Goal: Transaction & Acquisition: Purchase product/service

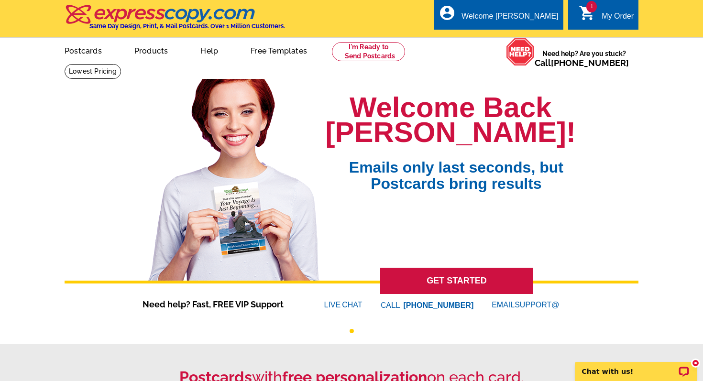
click at [586, 14] on icon "shopping_cart" at bounding box center [587, 12] width 17 height 17
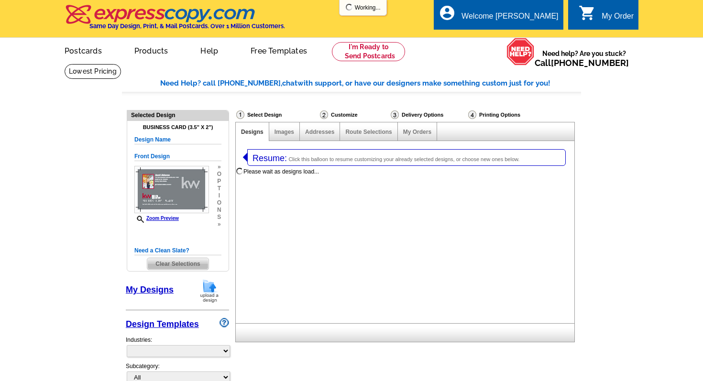
select select "3"
select select "5"
select select "back"
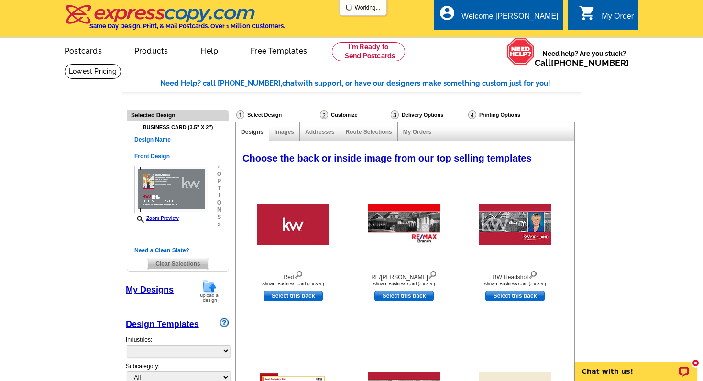
select select "785"
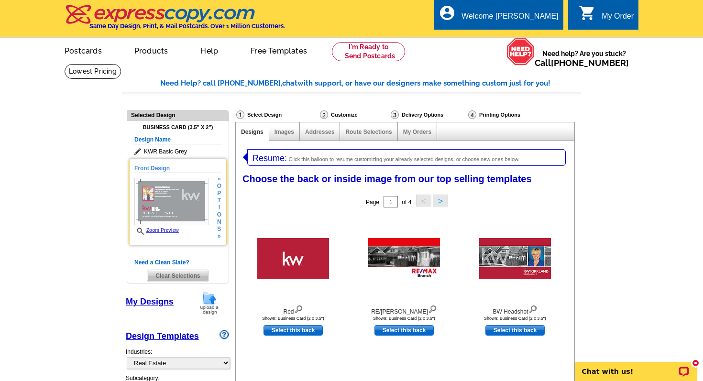
click at [161, 167] on h5 "Front Design" at bounding box center [177, 168] width 87 height 9
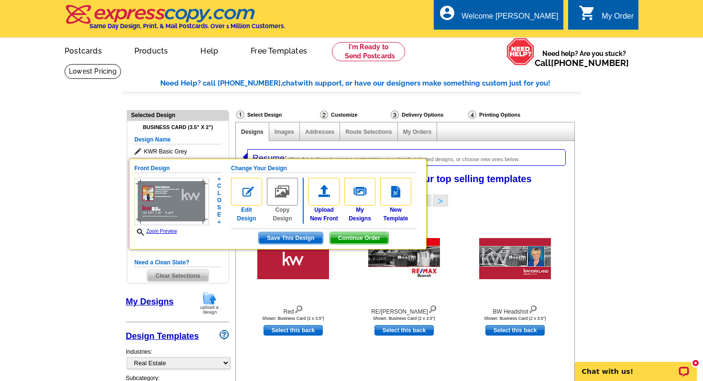
click at [254, 191] on img at bounding box center [246, 192] width 31 height 28
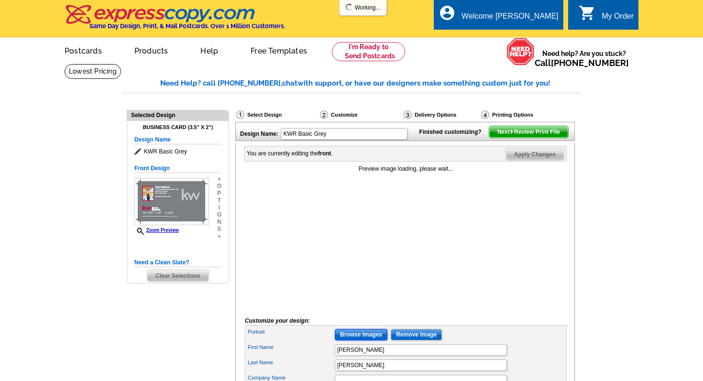
click at [364, 340] on input "Browse Images" at bounding box center [361, 334] width 53 height 11
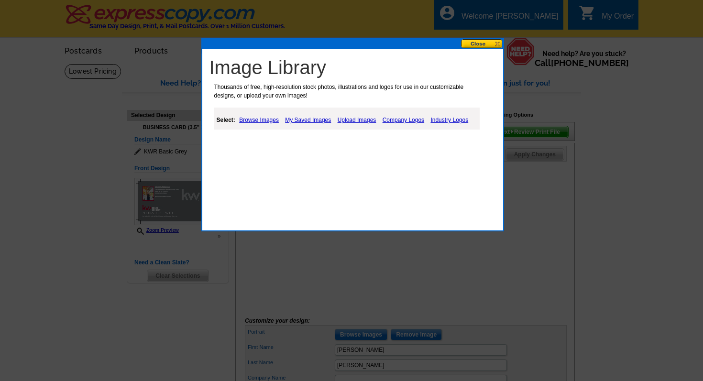
click at [355, 120] on link "Upload Images" at bounding box center [357, 119] width 44 height 11
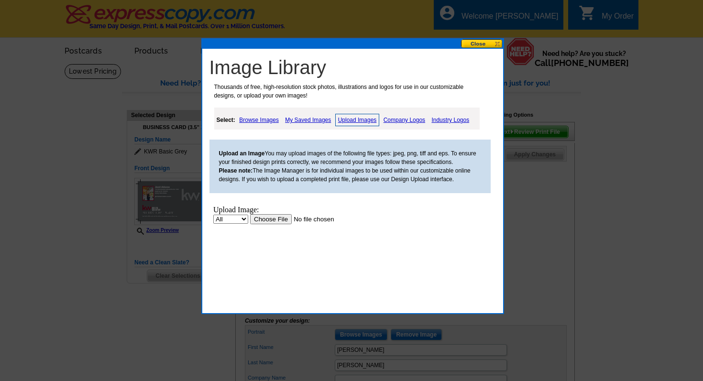
click at [278, 220] on input "file" at bounding box center [310, 219] width 121 height 10
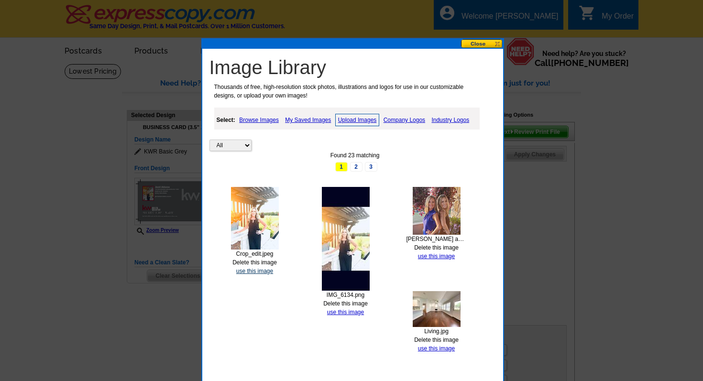
click at [258, 271] on link "use this image" at bounding box center [254, 271] width 37 height 7
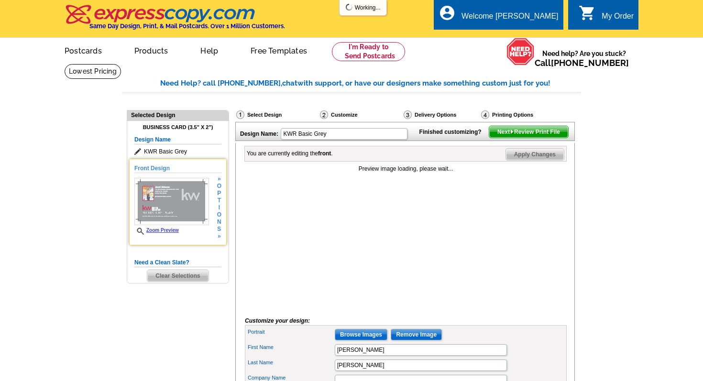
click at [178, 215] on img at bounding box center [171, 201] width 75 height 47
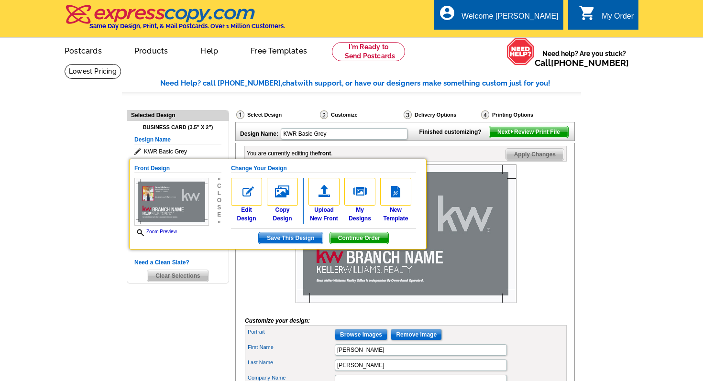
click at [249, 266] on div at bounding box center [406, 235] width 322 height 143
click at [225, 295] on div "Need Help? call 800-260-5887, chat with support, or have our designers make som…" at bounding box center [351, 379] width 459 height 602
click at [345, 286] on img at bounding box center [405, 233] width 221 height 139
click at [147, 168] on h5 "Front Design" at bounding box center [177, 168] width 87 height 9
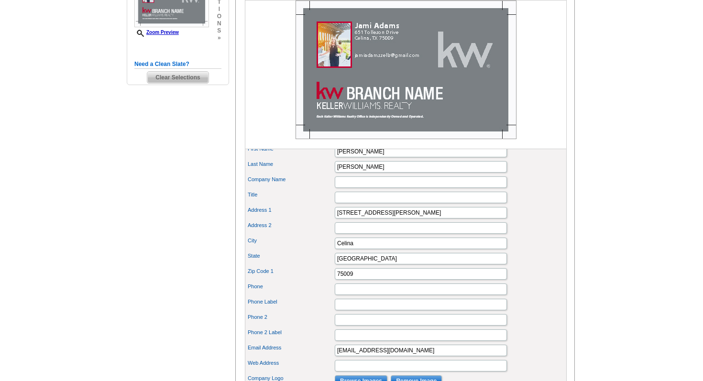
scroll to position [199, 0]
drag, startPoint x: 392, startPoint y: 227, endPoint x: 330, endPoint y: 229, distance: 61.7
click at [330, 220] on div "Address 1 651 Tolleson Drive" at bounding box center [406, 212] width 318 height 15
type input "1212 S Preston Road"
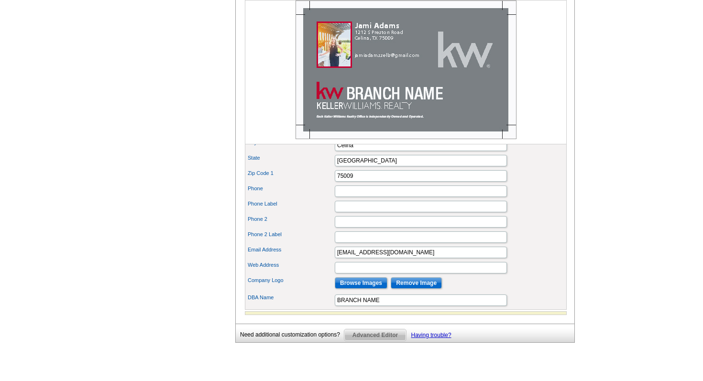
scroll to position [293, 0]
type input "Suite 120"
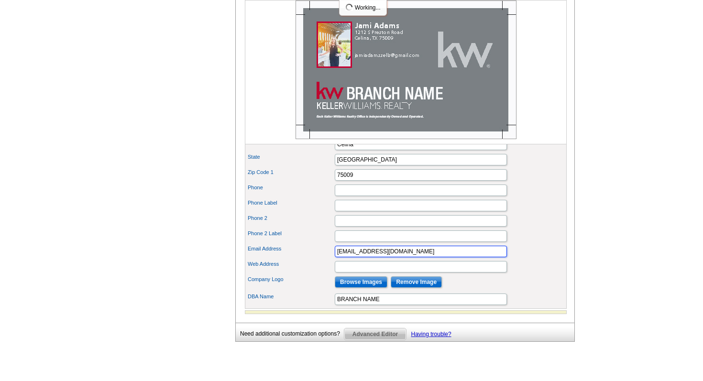
drag, startPoint x: 412, startPoint y: 268, endPoint x: 366, endPoint y: 269, distance: 45.9
click at [366, 257] on input "jamiadamssells@gmail.com" at bounding box center [421, 251] width 172 height 11
type input "jamiadams@kw.com"
click at [370, 242] on input "Phone 2 Label" at bounding box center [421, 235] width 172 height 11
click at [312, 222] on label "Phone 2" at bounding box center [291, 218] width 86 height 8
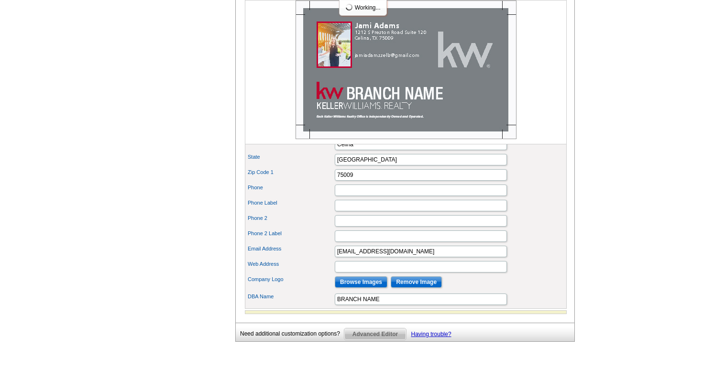
click at [335, 227] on input "Phone 2" at bounding box center [421, 220] width 172 height 11
drag, startPoint x: 381, startPoint y: 313, endPoint x: 338, endPoint y: 316, distance: 43.2
click at [337, 305] on input "BRANCH NAME" at bounding box center [421, 299] width 172 height 11
type input "North Country"
click at [316, 274] on div "Web Address" at bounding box center [406, 266] width 318 height 15
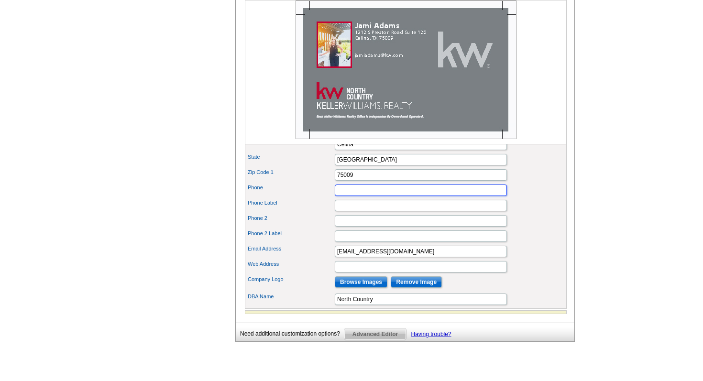
click at [340, 196] on input "Phone" at bounding box center [421, 190] width 172 height 11
click at [337, 196] on input "9723458984" at bounding box center [421, 190] width 172 height 11
click at [360, 196] on input "(972) 3458984" at bounding box center [421, 190] width 172 height 11
type input "(972) 345-8984"
click at [297, 213] on div "Phone Label" at bounding box center [406, 205] width 318 height 15
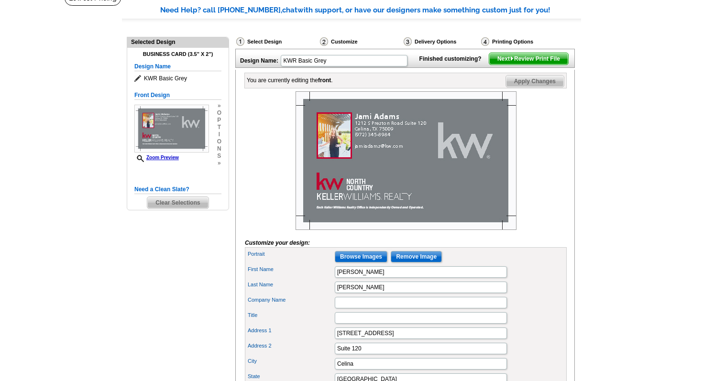
scroll to position [71, 0]
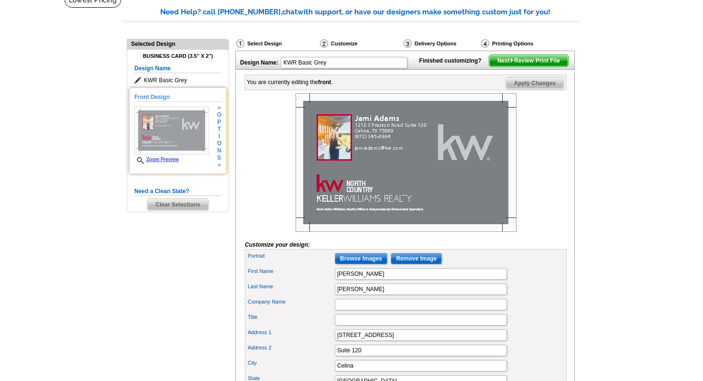
click at [177, 136] on img at bounding box center [171, 131] width 75 height 48
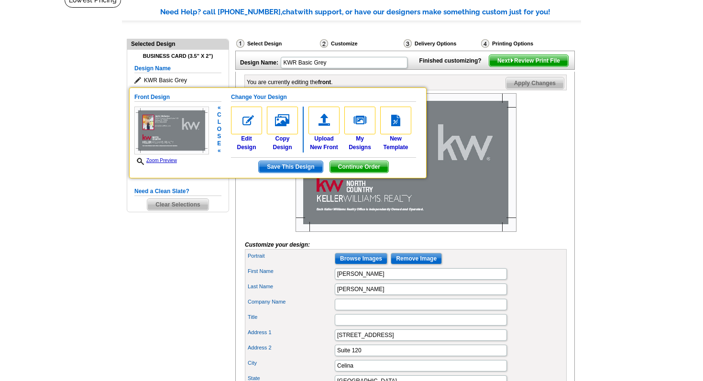
click at [277, 164] on span "Save This Design" at bounding box center [291, 166] width 64 height 11
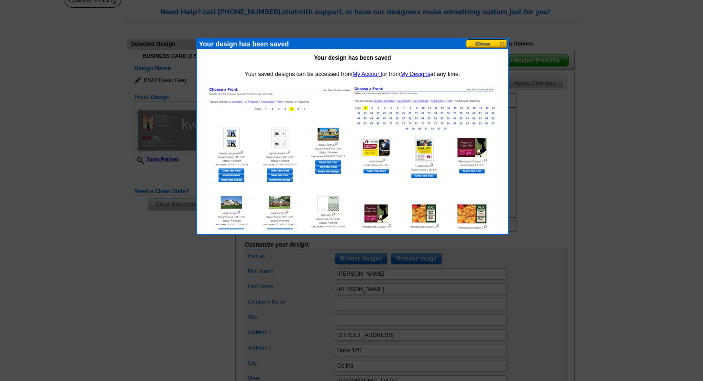
click at [475, 45] on button at bounding box center [487, 43] width 42 height 9
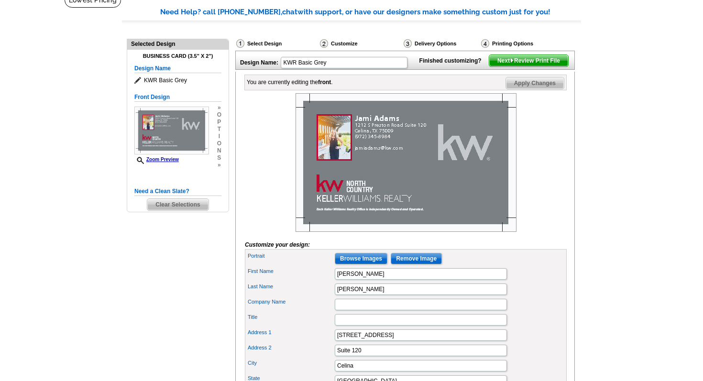
click at [526, 66] on span "Next Review Print File" at bounding box center [528, 60] width 79 height 11
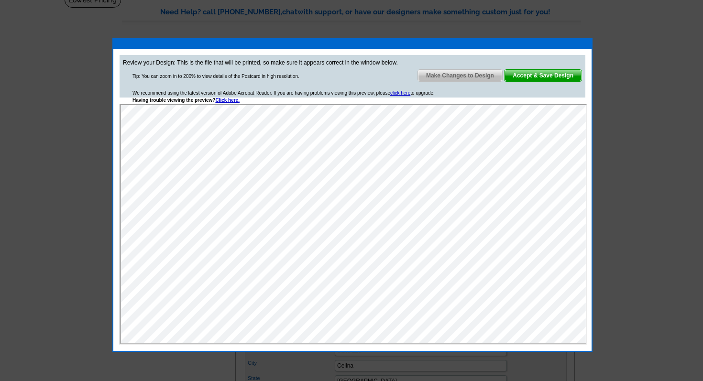
scroll to position [0, 0]
click at [528, 76] on span "Accept & Save Design" at bounding box center [542, 75] width 77 height 11
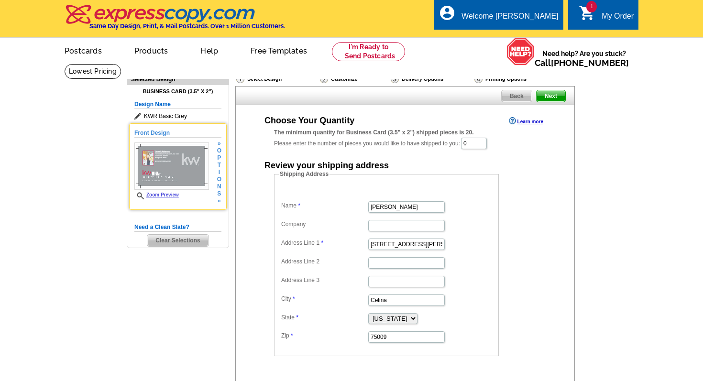
click at [174, 171] on img at bounding box center [171, 165] width 75 height 47
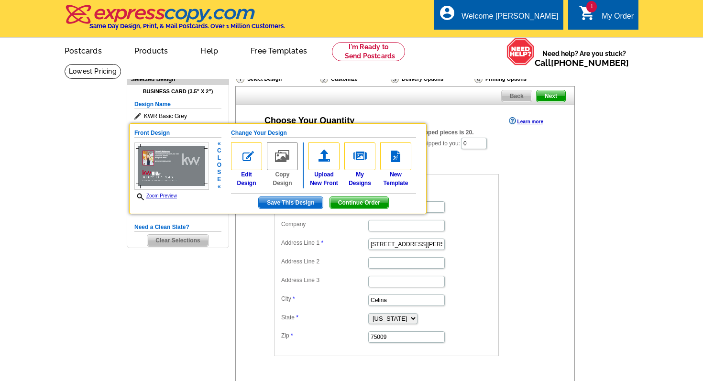
click at [340, 201] on span "Continue Order" at bounding box center [359, 202] width 58 height 11
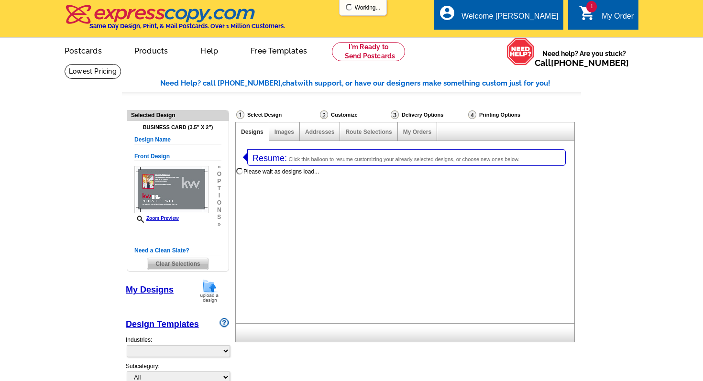
select select "3"
select select "5"
select select "back"
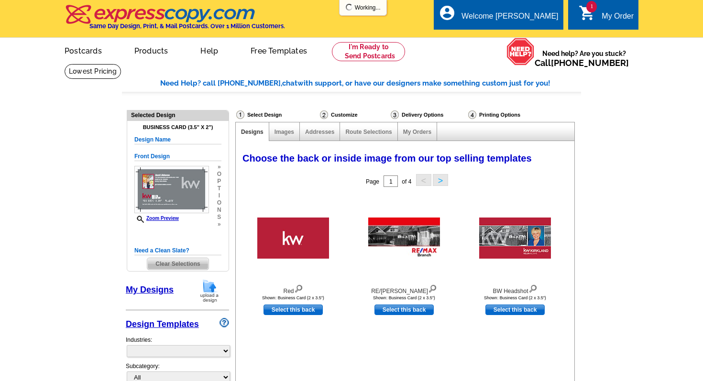
select select "785"
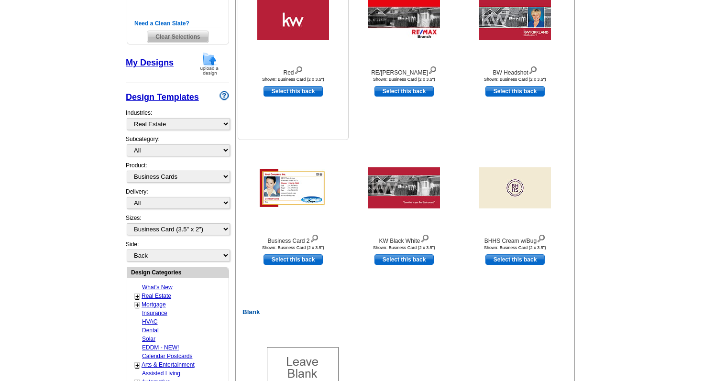
scroll to position [240, 0]
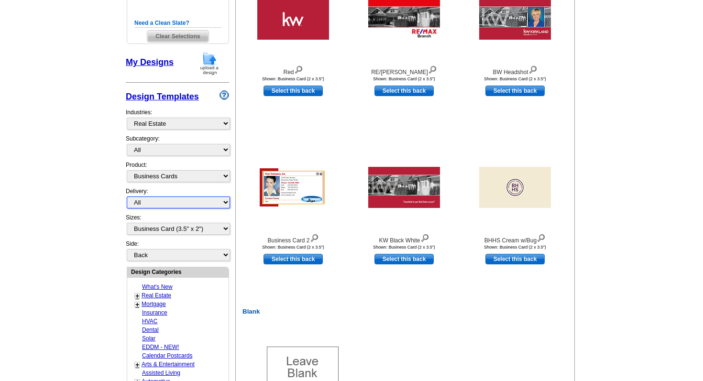
click at [204, 197] on select "All First Class Mail Shipped to Me EDDM Save 66% on Postage" at bounding box center [178, 203] width 103 height 12
select select "3"
click at [127, 197] on select "All First Class Mail Shipped to Me EDDM Save 66% on Postage" at bounding box center [178, 203] width 103 height 12
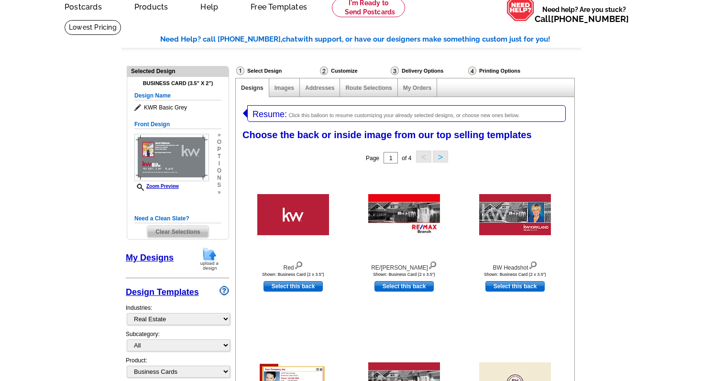
scroll to position [0, 0]
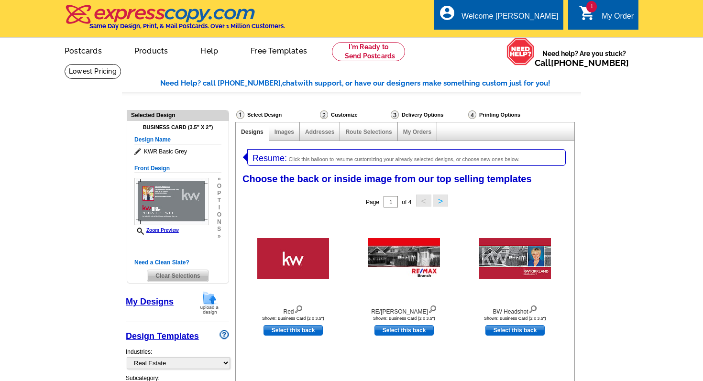
click at [601, 15] on div "My Order" at bounding box center [617, 18] width 32 height 13
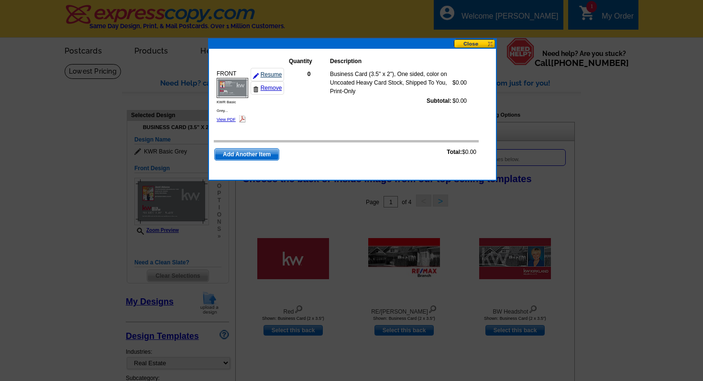
click at [269, 73] on link "Resume" at bounding box center [267, 74] width 33 height 13
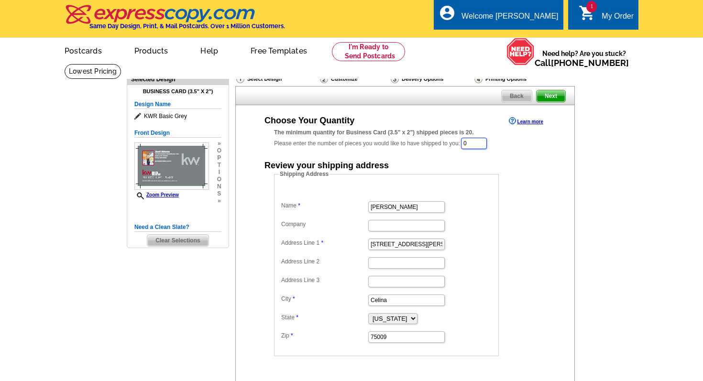
drag, startPoint x: 473, startPoint y: 143, endPoint x: 466, endPoint y: 143, distance: 7.2
click at [466, 143] on input "0" at bounding box center [474, 143] width 26 height 11
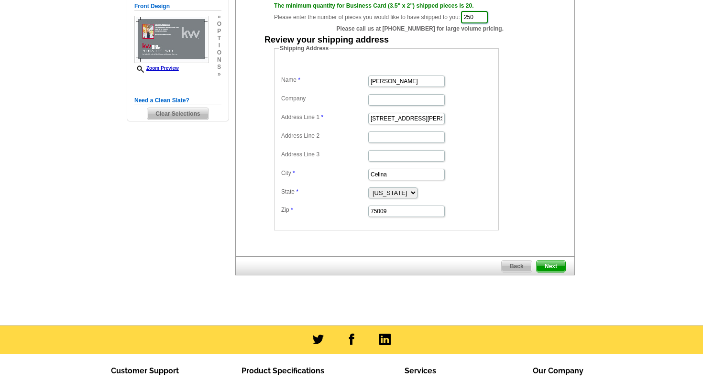
scroll to position [131, 0]
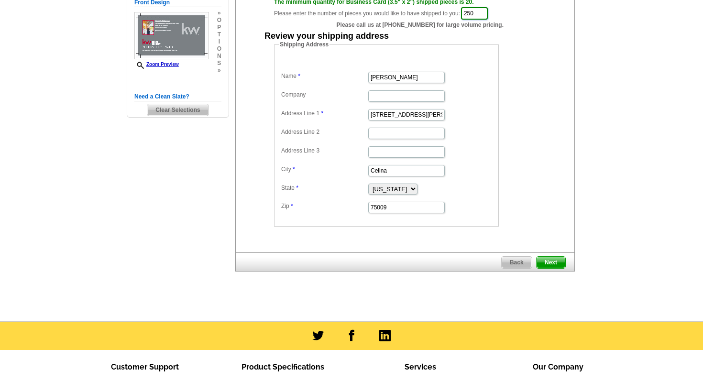
type input "250"
click at [554, 262] on span "Next" at bounding box center [550, 262] width 29 height 11
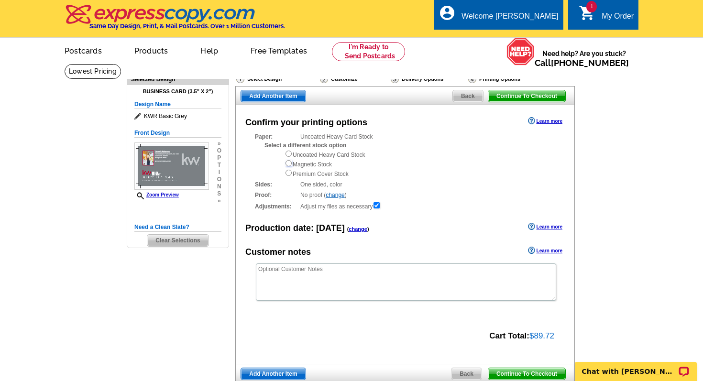
click at [289, 164] on input "radio" at bounding box center [288, 163] width 6 height 6
radio input "true"
click at [526, 95] on span "Continue To Checkout" at bounding box center [526, 95] width 77 height 11
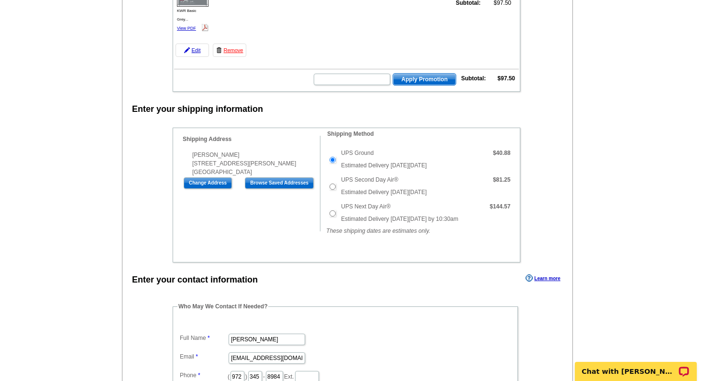
scroll to position [162, 0]
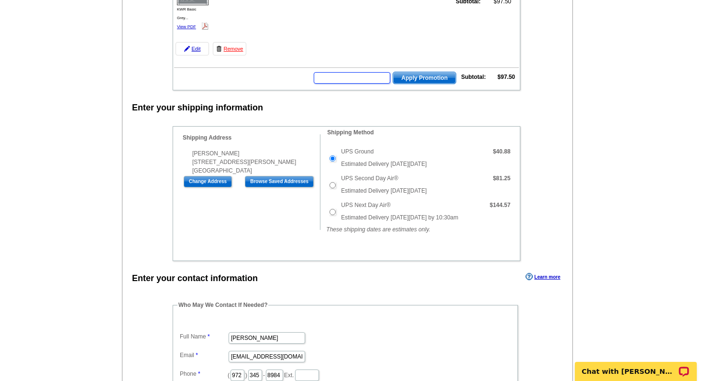
click at [329, 76] on input "text" at bounding box center [352, 77] width 76 height 11
type input "chat20"
click at [408, 79] on span "Apply Promotion" at bounding box center [424, 77] width 63 height 11
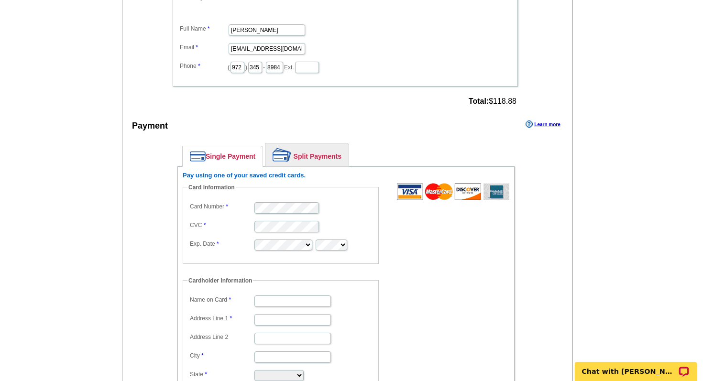
scroll to position [504, 0]
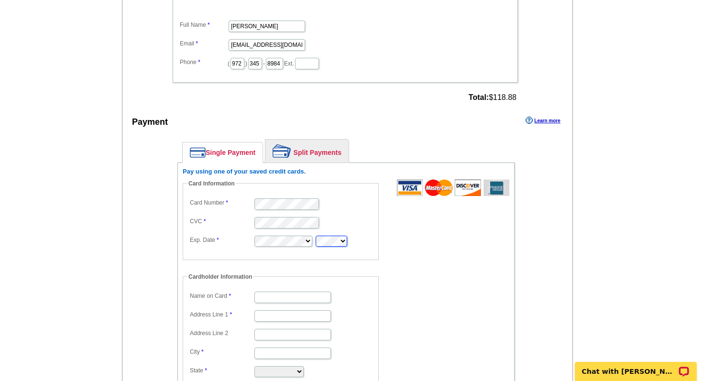
type input "The [PERSON_NAME] Team"
click at [259, 316] on input "Address Line 1" at bounding box center [292, 315] width 76 height 11
type input "[STREET_ADDRESS][PERSON_NAME]"
type input "CELINA"
select select "TX"
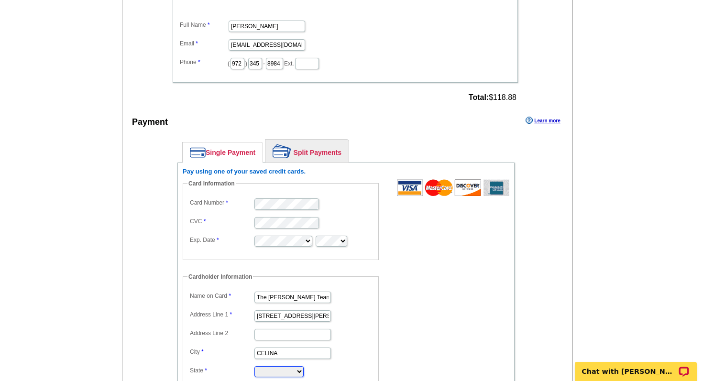
type input "75009"
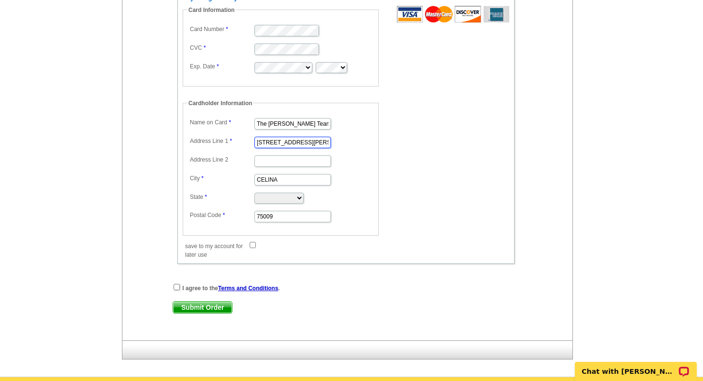
scroll to position [681, 0]
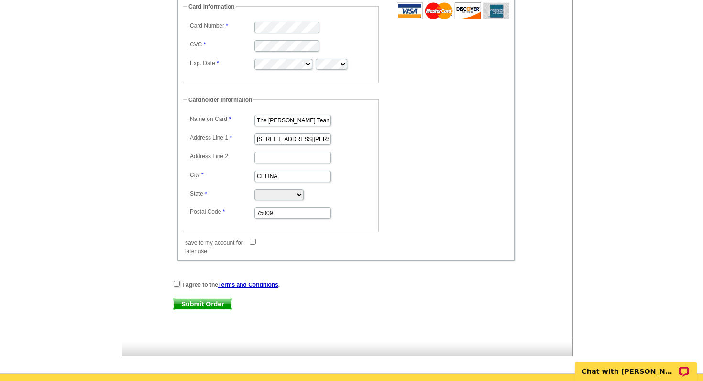
click at [252, 241] on input "save to my account for later use" at bounding box center [253, 242] width 6 height 6
checkbox input "true"
click at [176, 284] on input "checkbox" at bounding box center [177, 284] width 6 height 6
checkbox input "true"
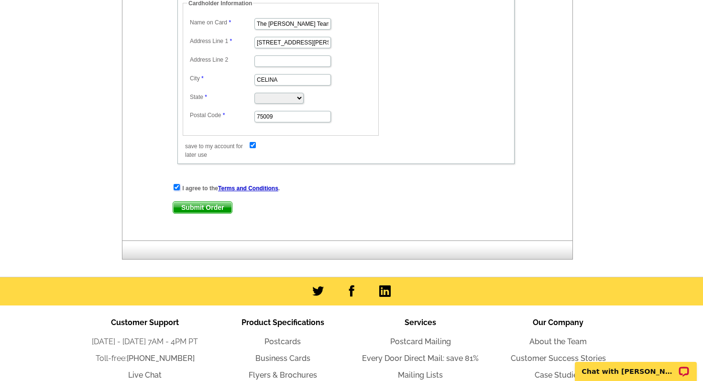
scroll to position [767, 0]
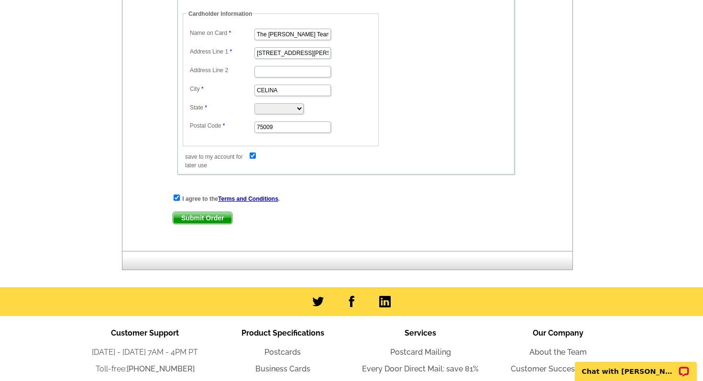
click at [205, 218] on span "Submit Order" at bounding box center [202, 217] width 59 height 11
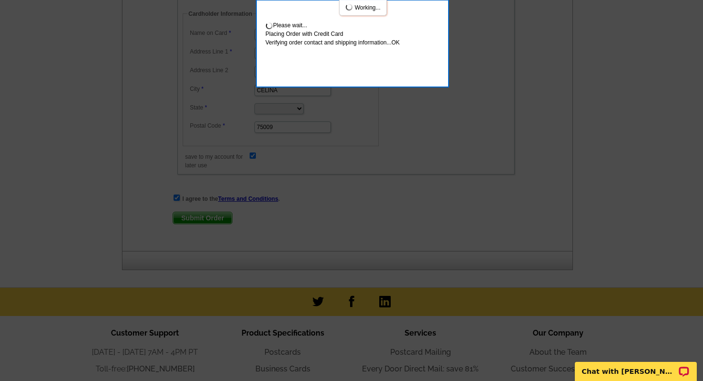
scroll to position [819, 0]
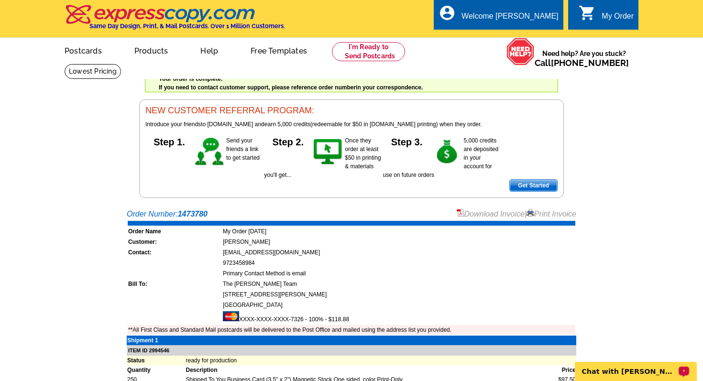
click at [613, 375] on p "Chat with Marianne" at bounding box center [629, 372] width 95 height 8
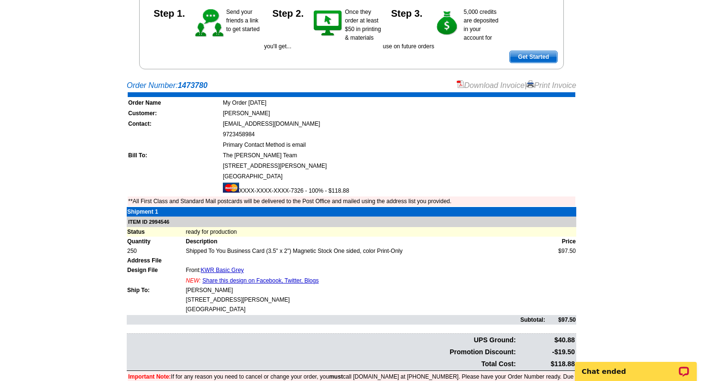
scroll to position [123, 0]
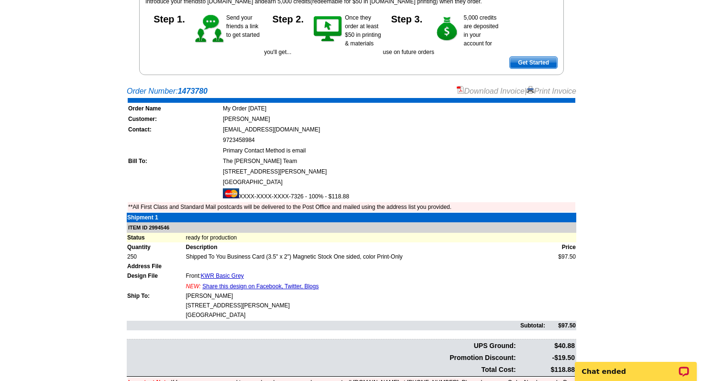
click at [550, 90] on link "Print Invoice" at bounding box center [551, 91] width 50 height 8
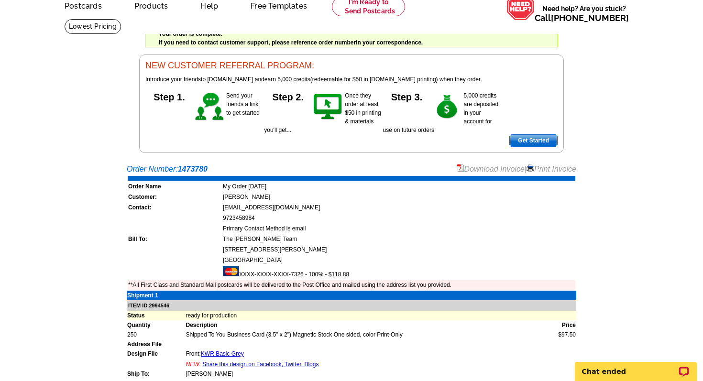
scroll to position [48, 0]
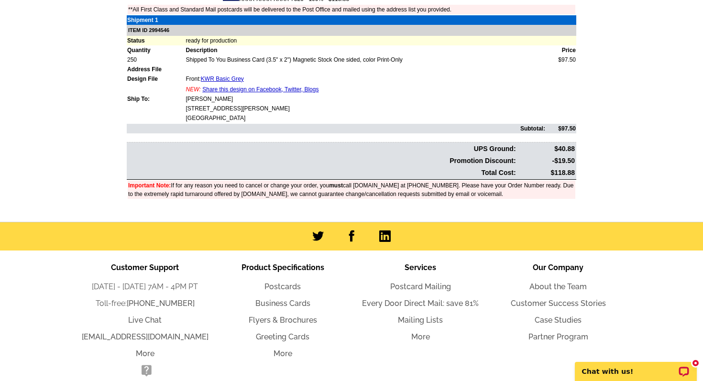
scroll to position [187, 0]
